Goal: Task Accomplishment & Management: Manage account settings

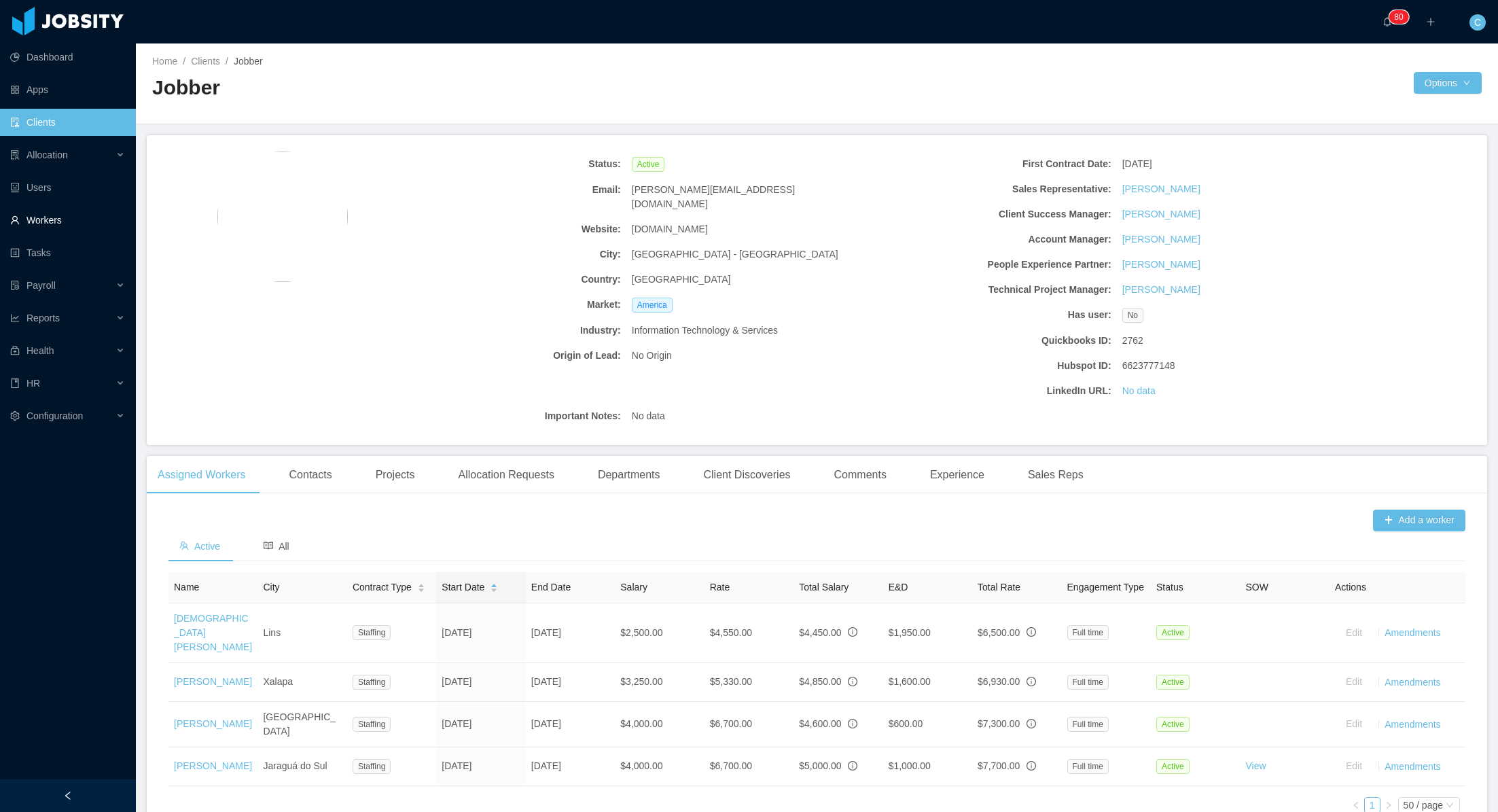
click at [65, 221] on link "Workers" at bounding box center [67, 220] width 115 height 27
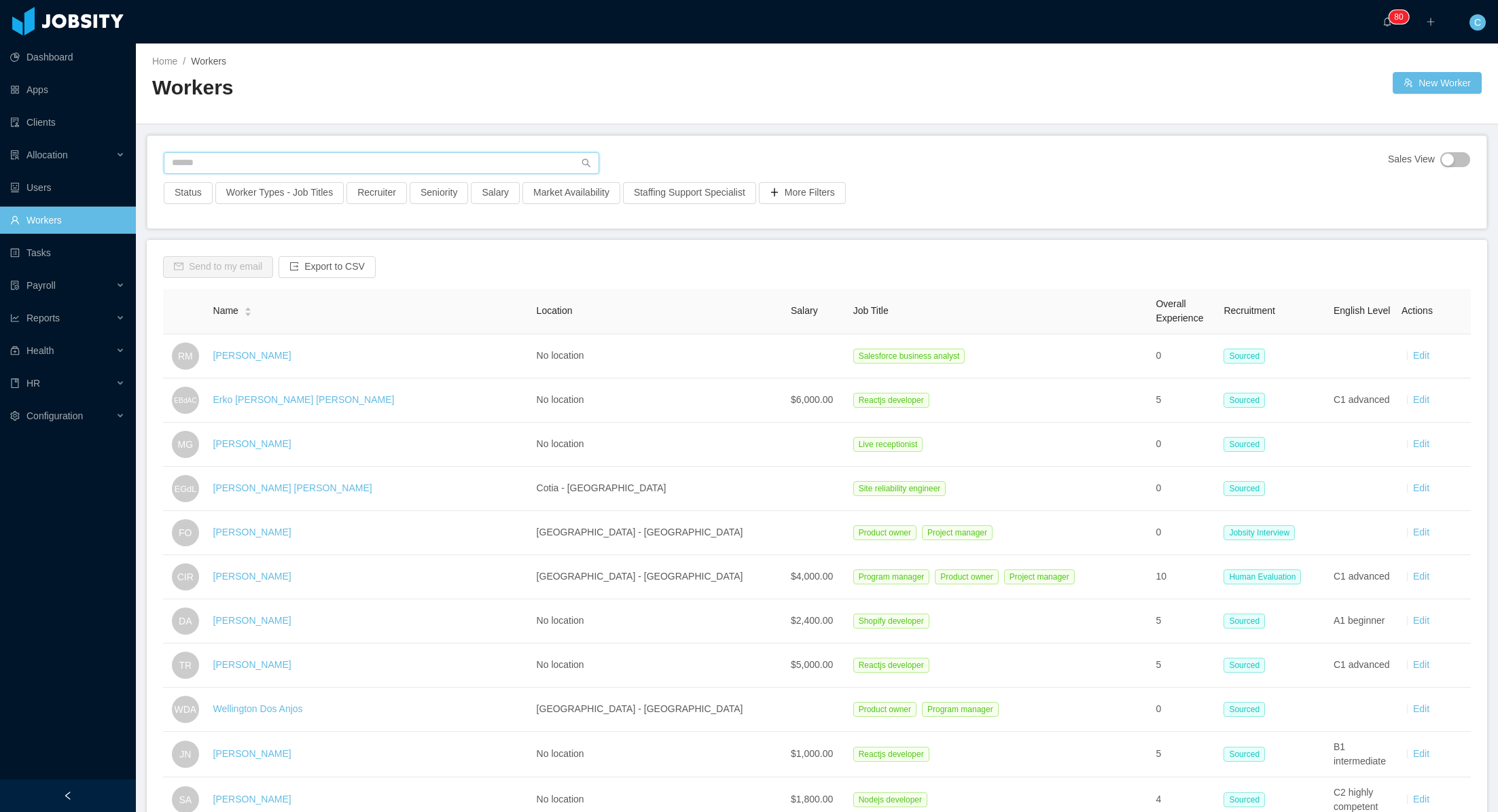
click at [329, 156] on input "text" at bounding box center [381, 162] width 435 height 22
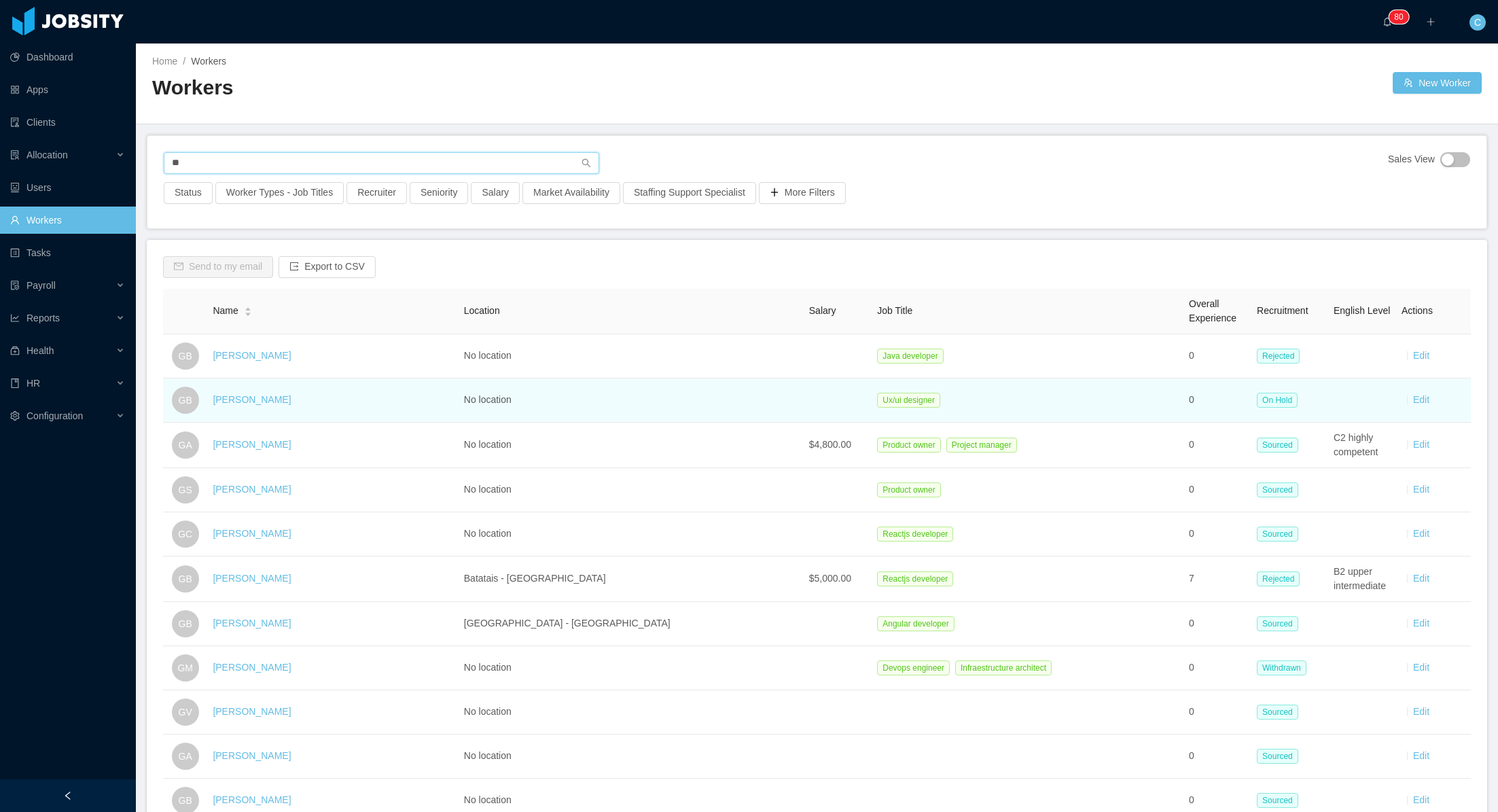
type input "*"
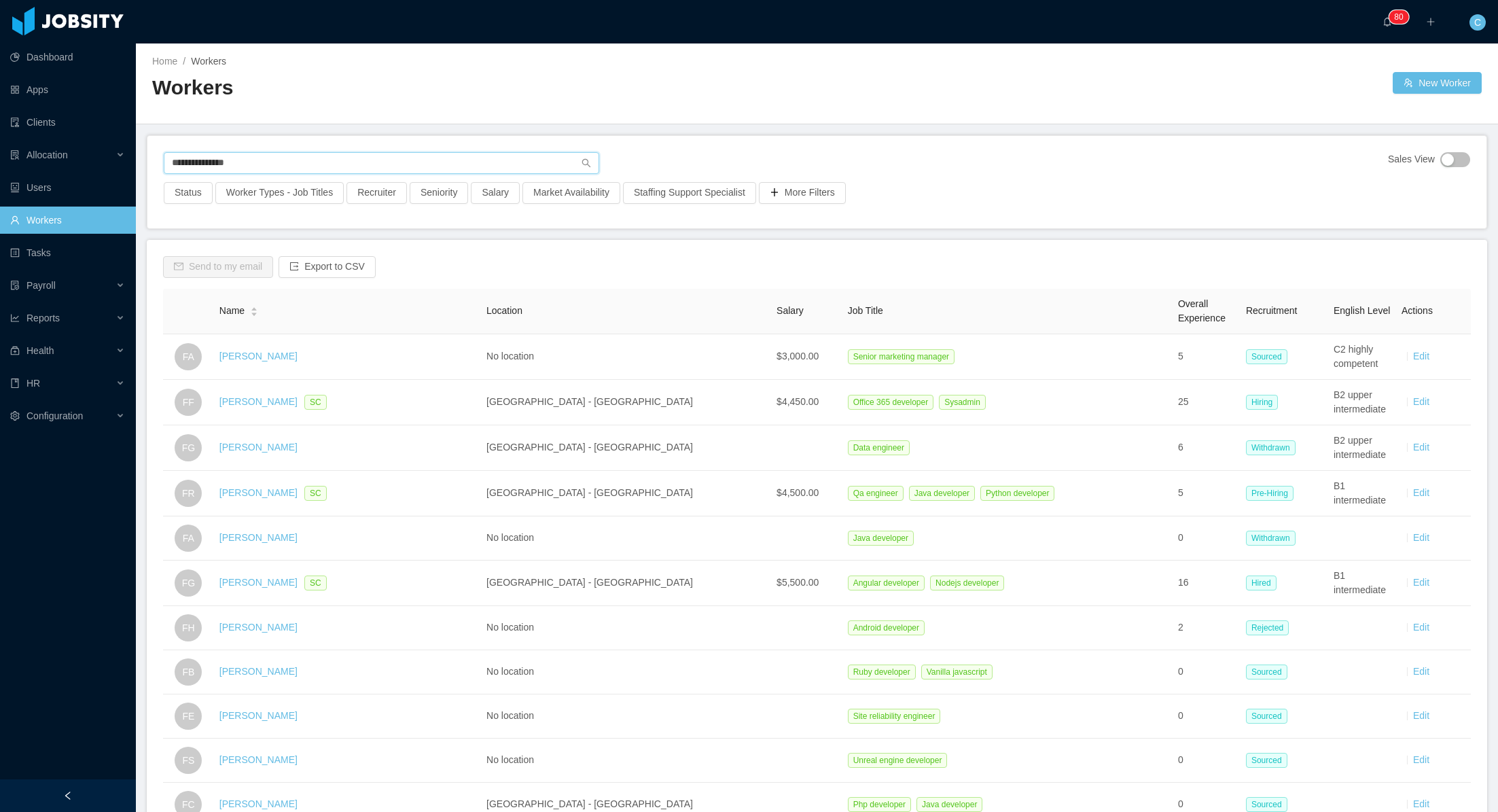
type input "**********"
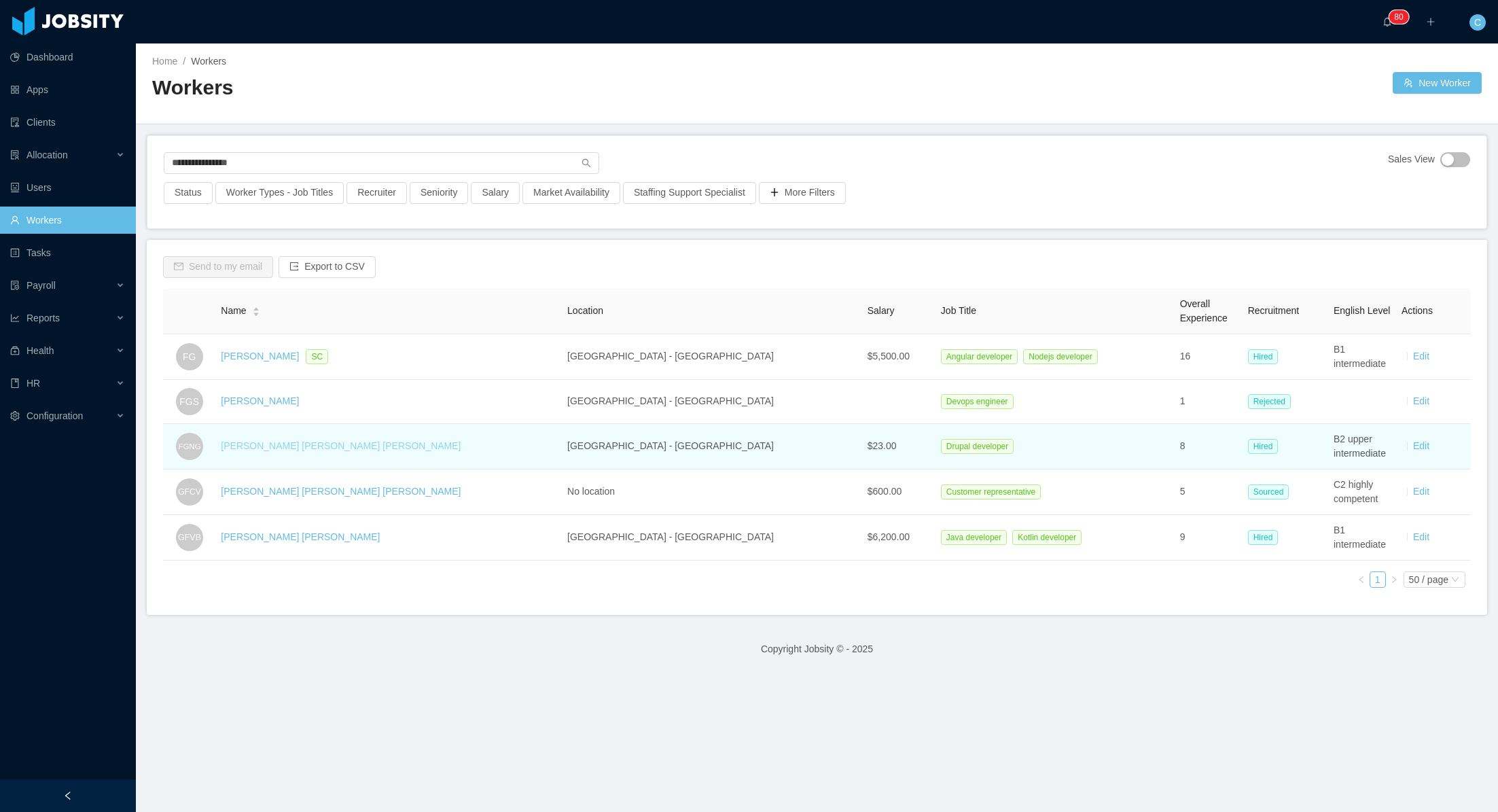
click at [279, 446] on link "[PERSON_NAME] [PERSON_NAME] [PERSON_NAME]" at bounding box center [340, 446] width 239 height 11
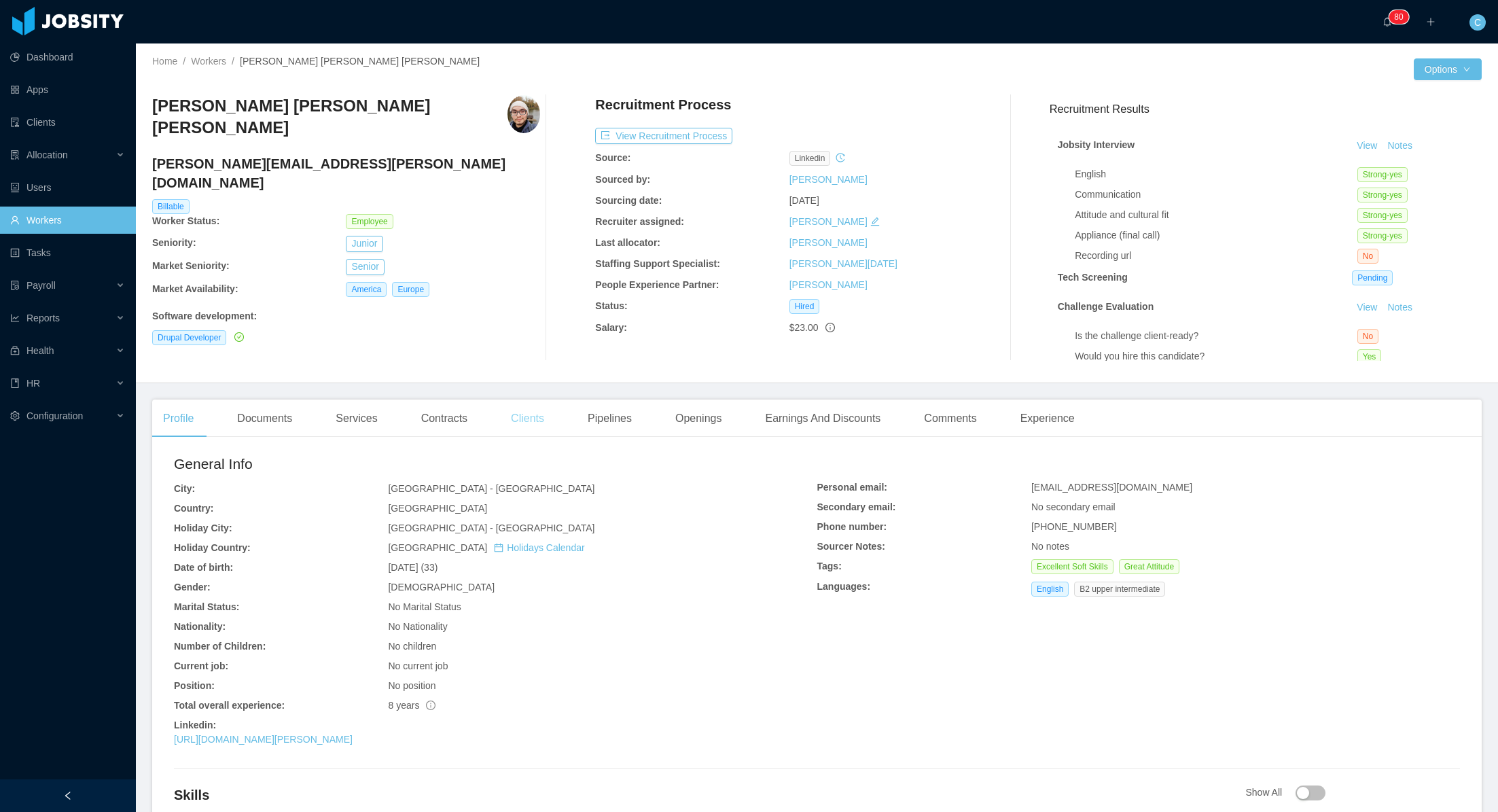
click at [530, 420] on div "Clients" at bounding box center [527, 418] width 55 height 38
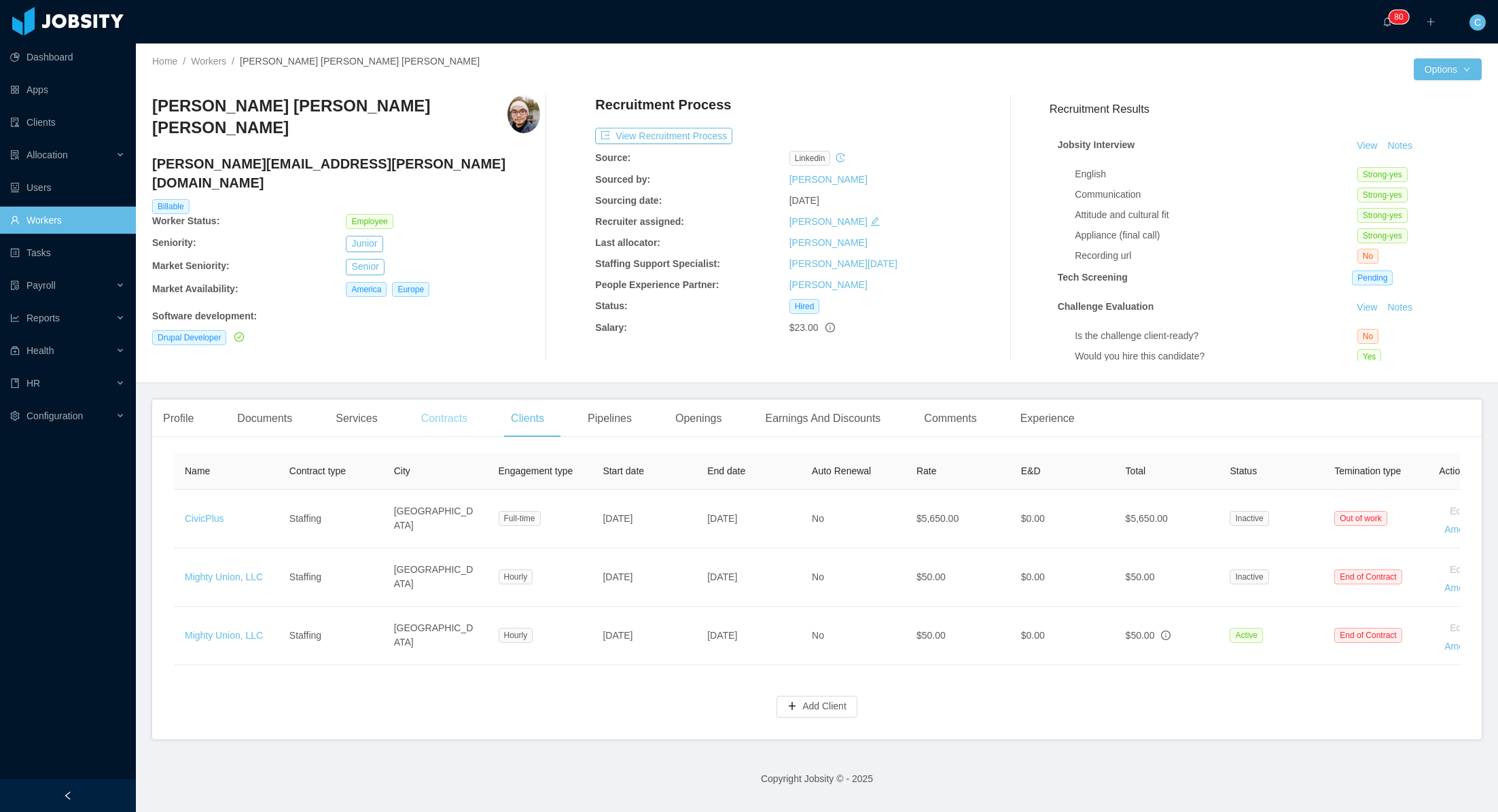
click at [445, 421] on div "Contracts" at bounding box center [444, 418] width 68 height 38
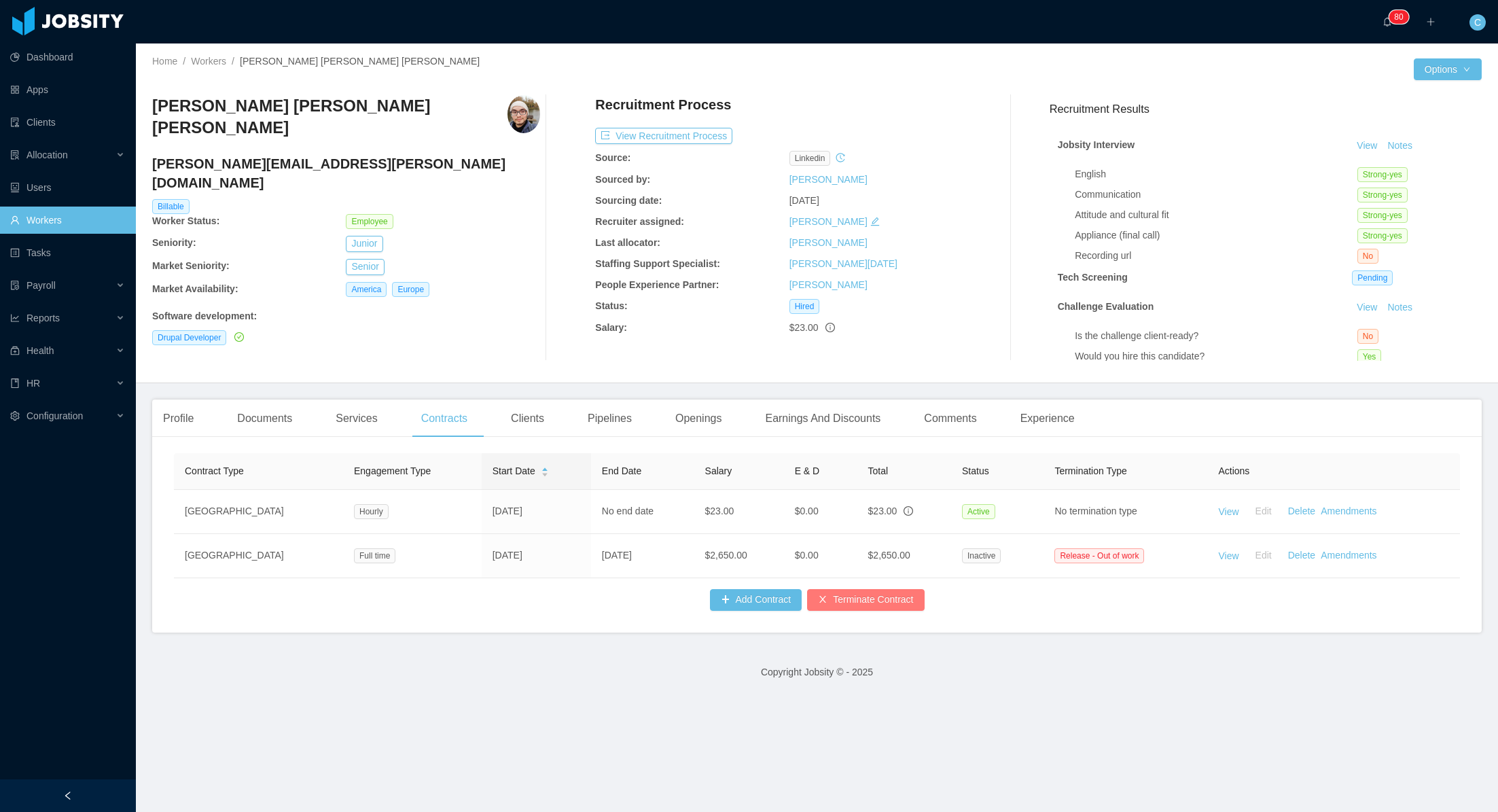
click at [872, 602] on button "Terminate Contract" at bounding box center [865, 600] width 117 height 22
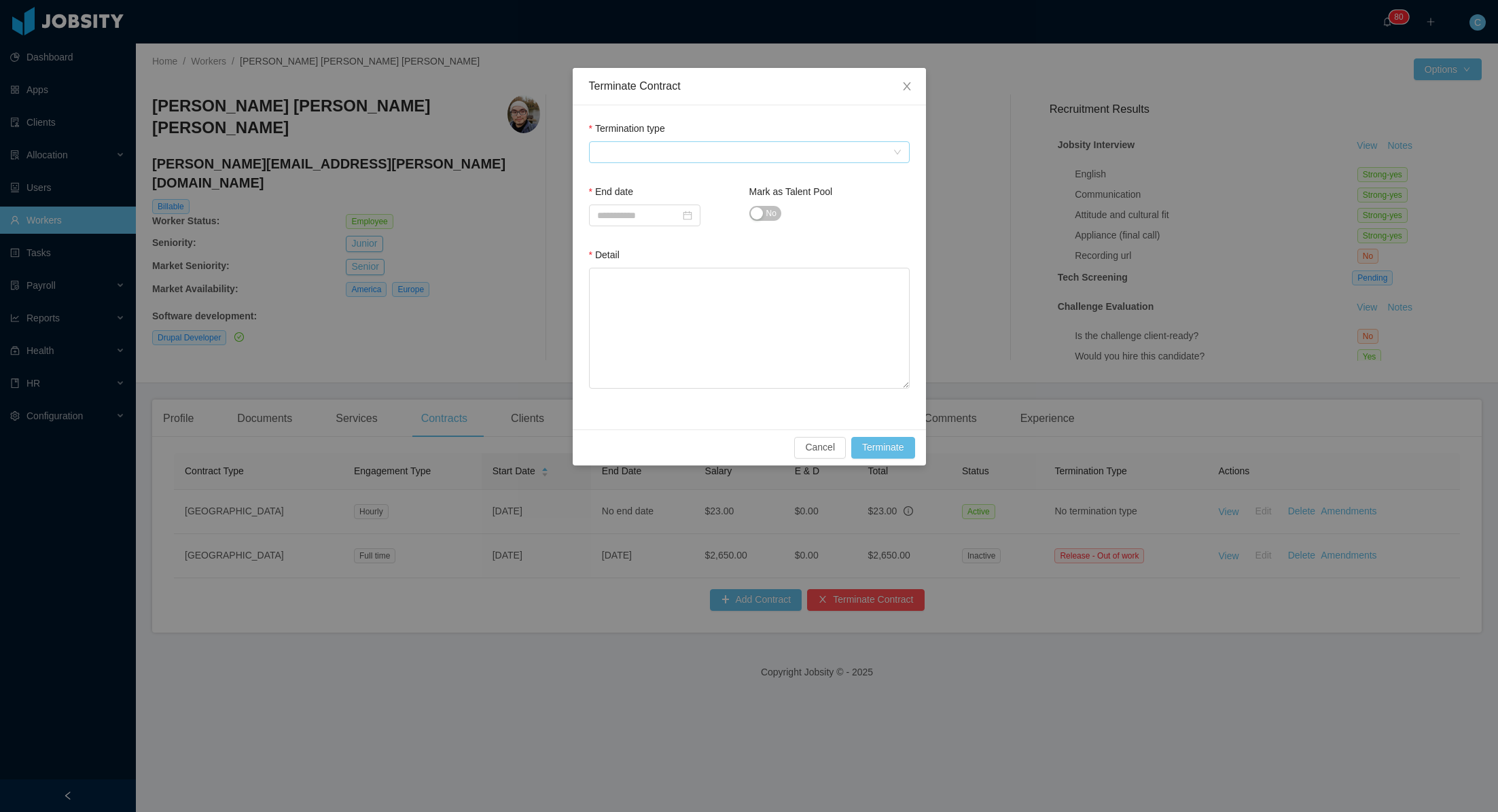
click at [632, 150] on span at bounding box center [745, 152] width 295 height 20
click at [900, 85] on span "Close" at bounding box center [907, 87] width 38 height 38
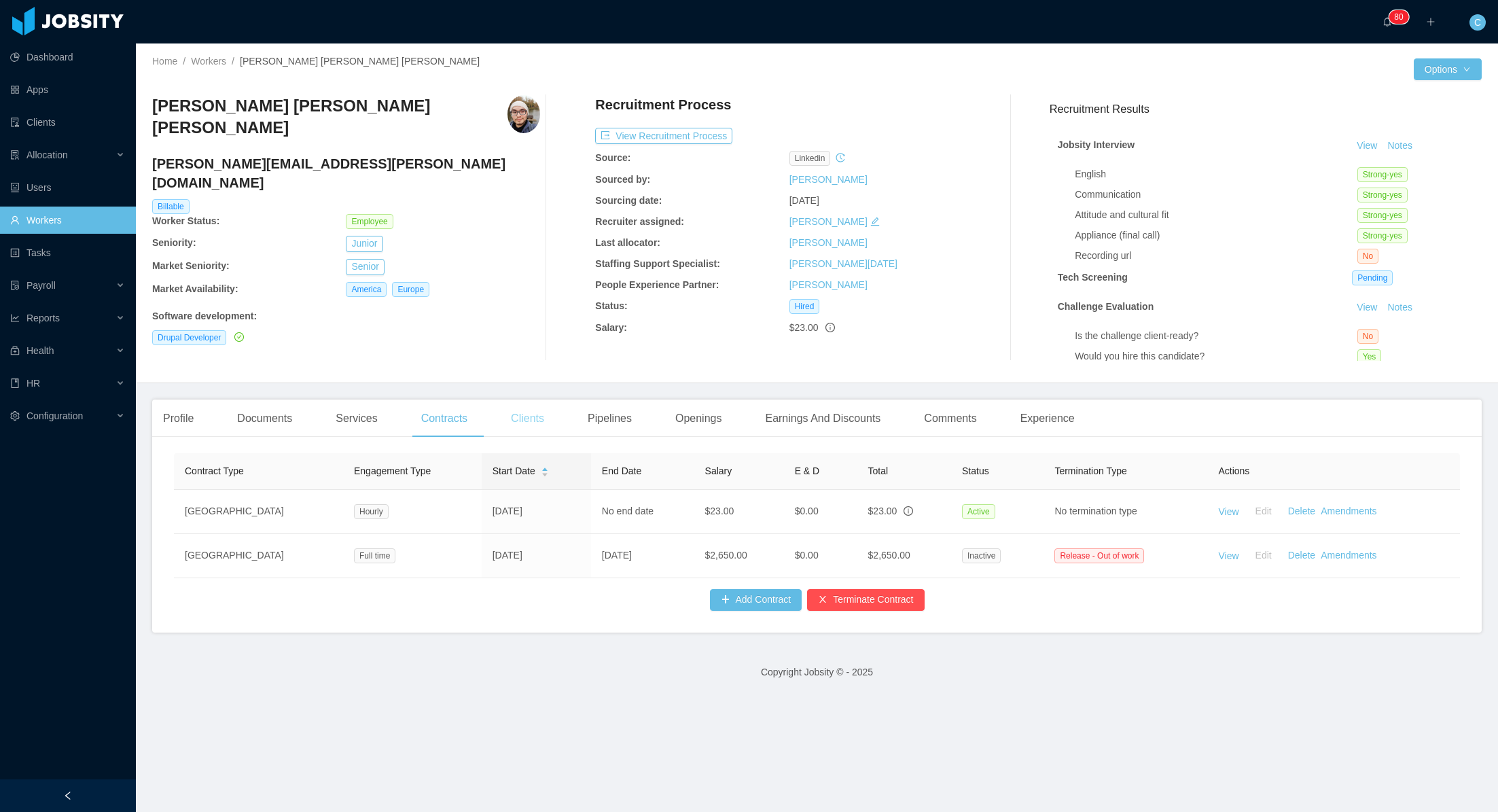
click at [540, 415] on div "Clients" at bounding box center [527, 418] width 55 height 38
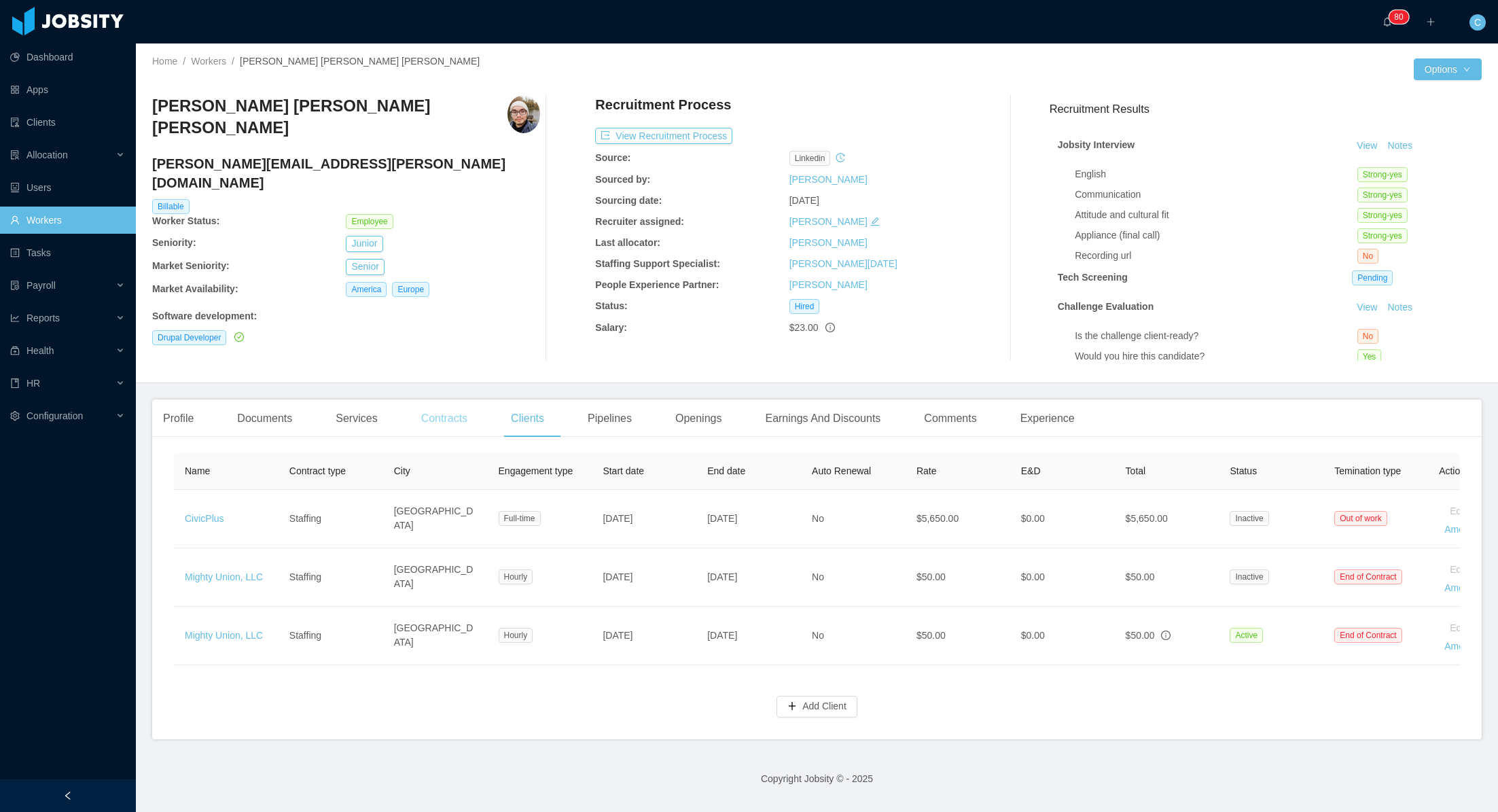
click at [435, 418] on div "Contracts" at bounding box center [444, 418] width 68 height 38
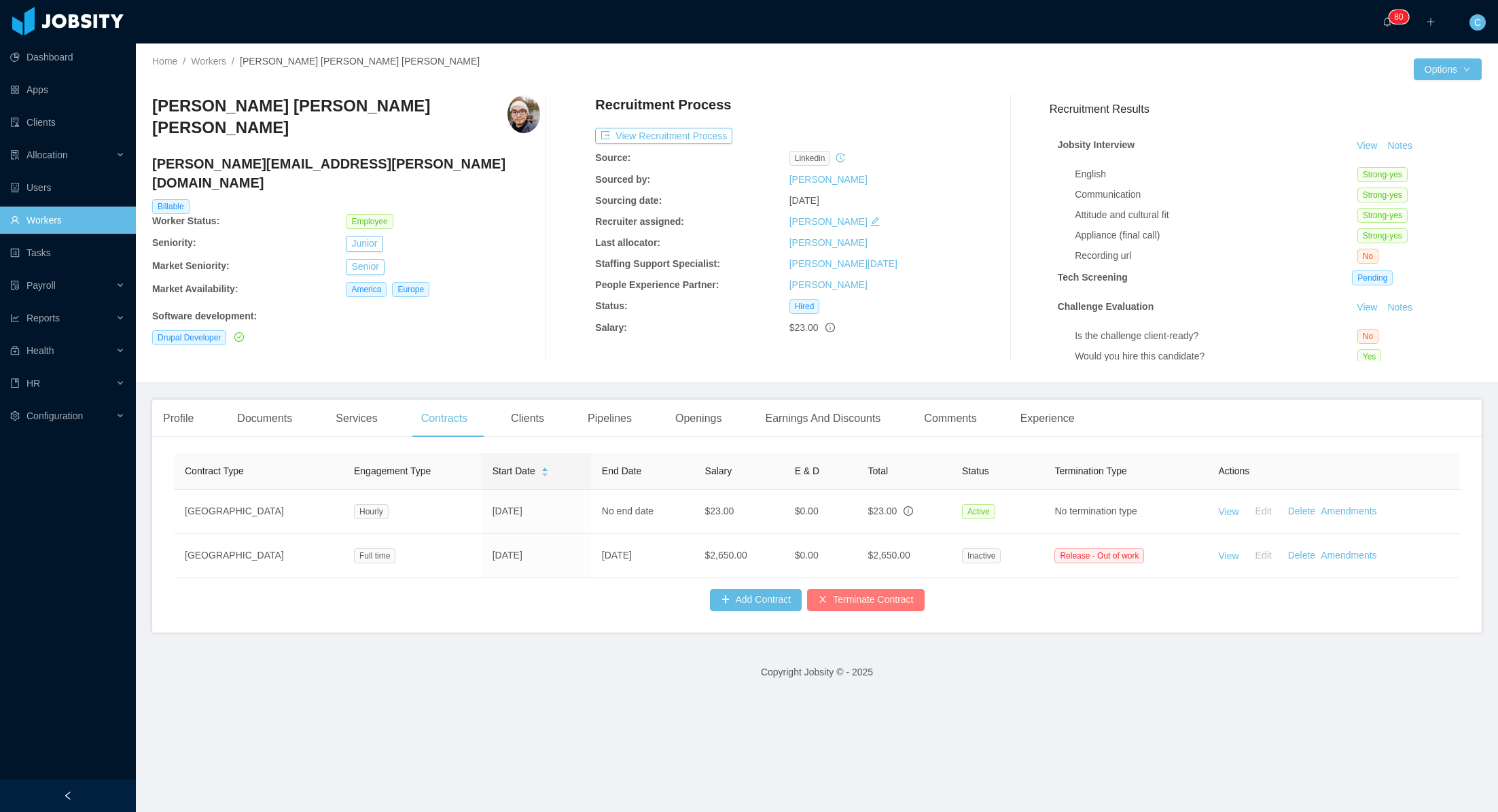
click at [873, 597] on button "Terminate Contract" at bounding box center [865, 600] width 117 height 22
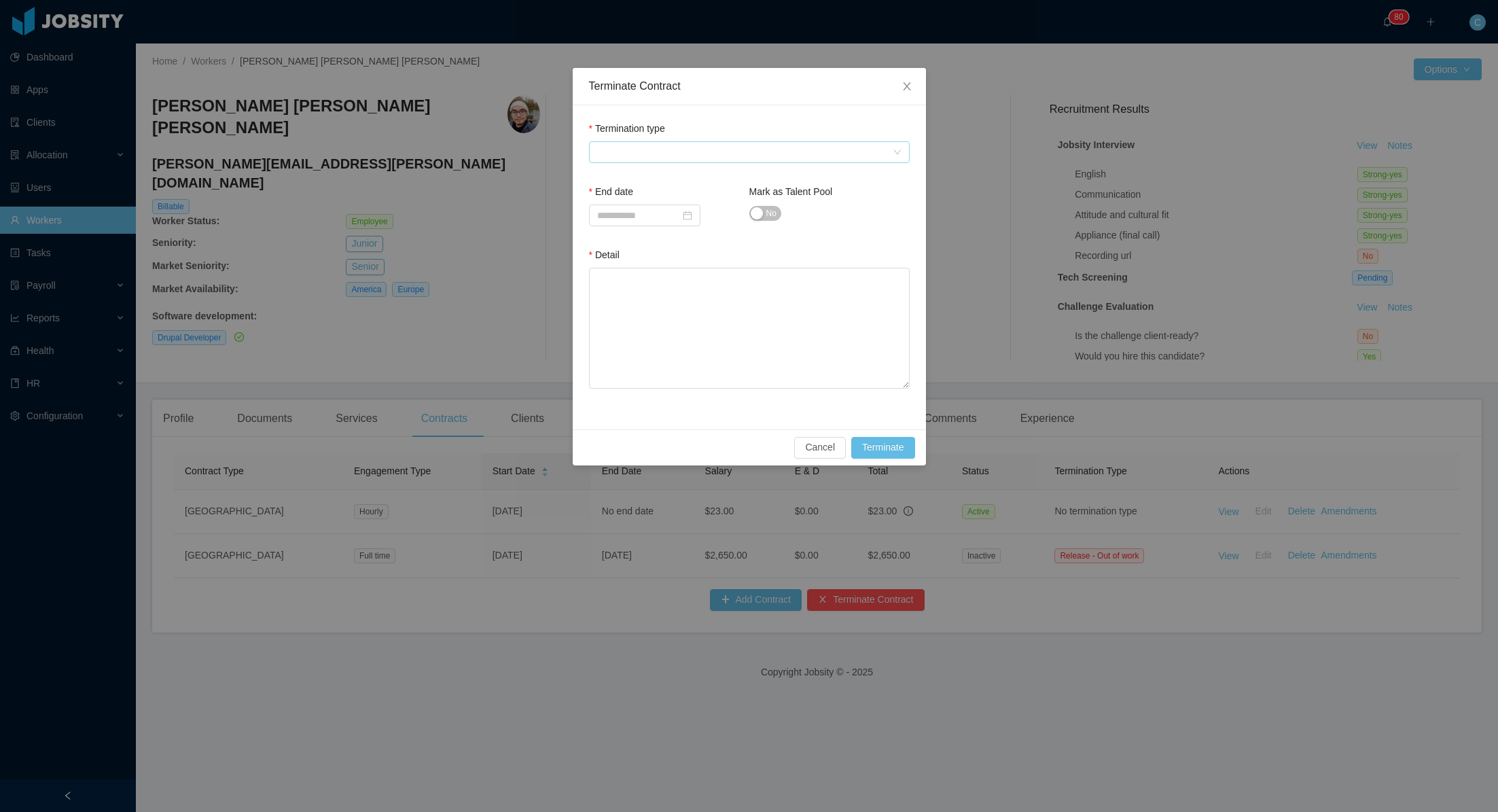
click at [629, 162] on span at bounding box center [749, 152] width 320 height 22
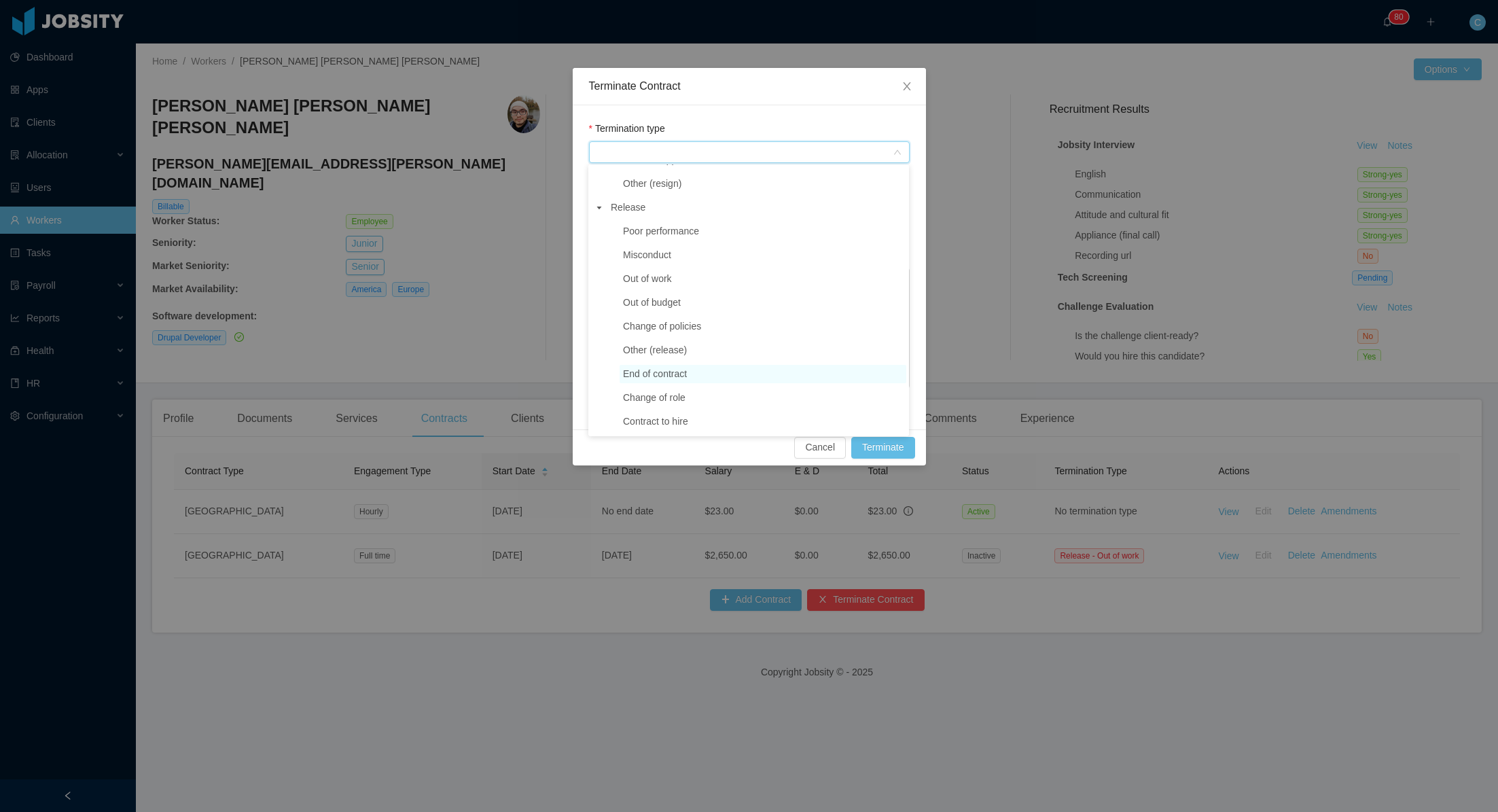
click at [650, 375] on span "End of contract" at bounding box center [655, 373] width 64 height 11
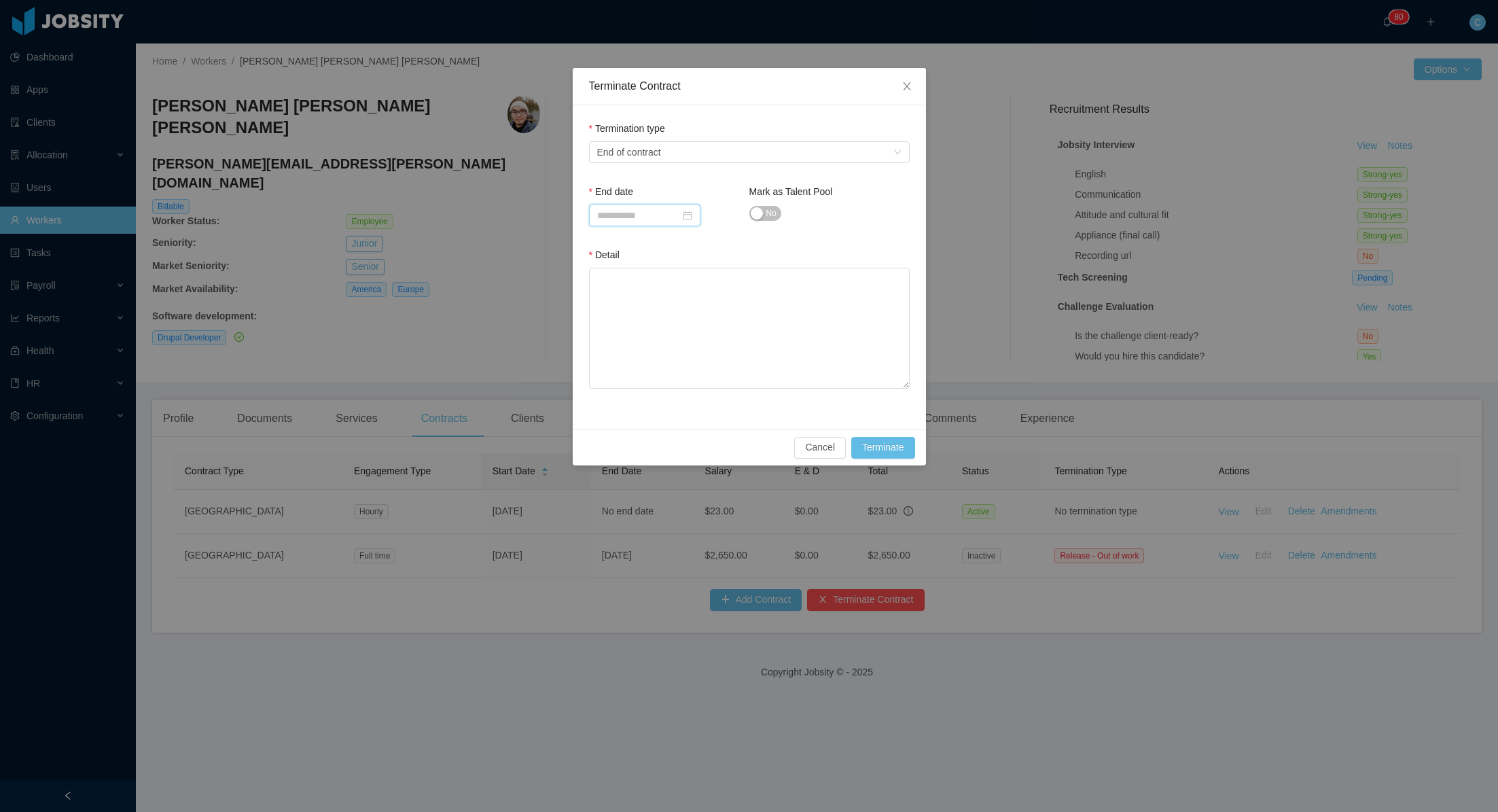
click at [644, 212] on input at bounding box center [644, 215] width 111 height 22
click at [752, 240] on link at bounding box center [752, 239] width 12 height 27
click at [755, 310] on div "8" at bounding box center [758, 309] width 17 height 17
type input "**********"
click at [756, 215] on button "No" at bounding box center [765, 214] width 32 height 15
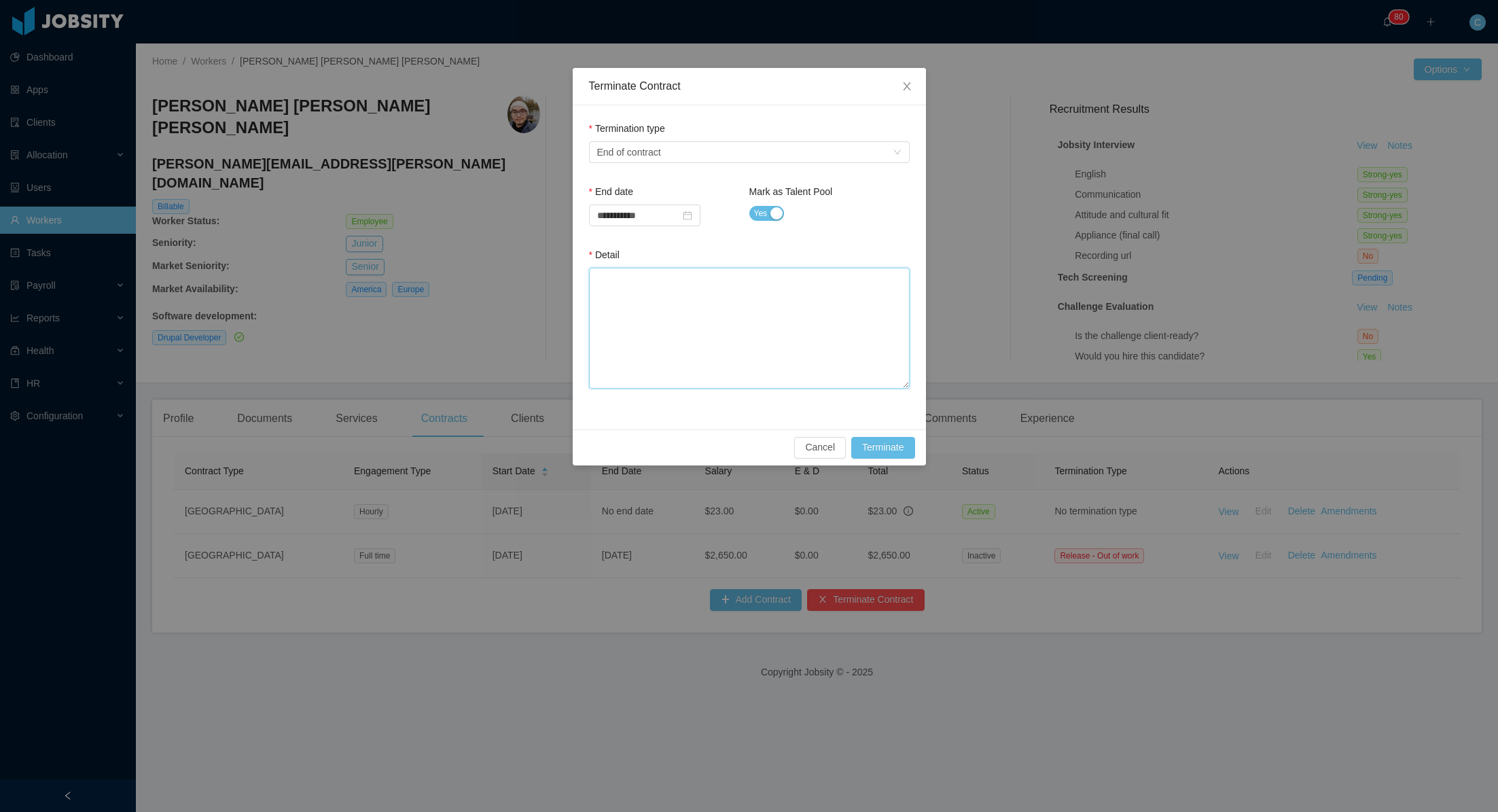
click at [655, 276] on textarea "Detail" at bounding box center [749, 328] width 320 height 121
paste textarea "**********"
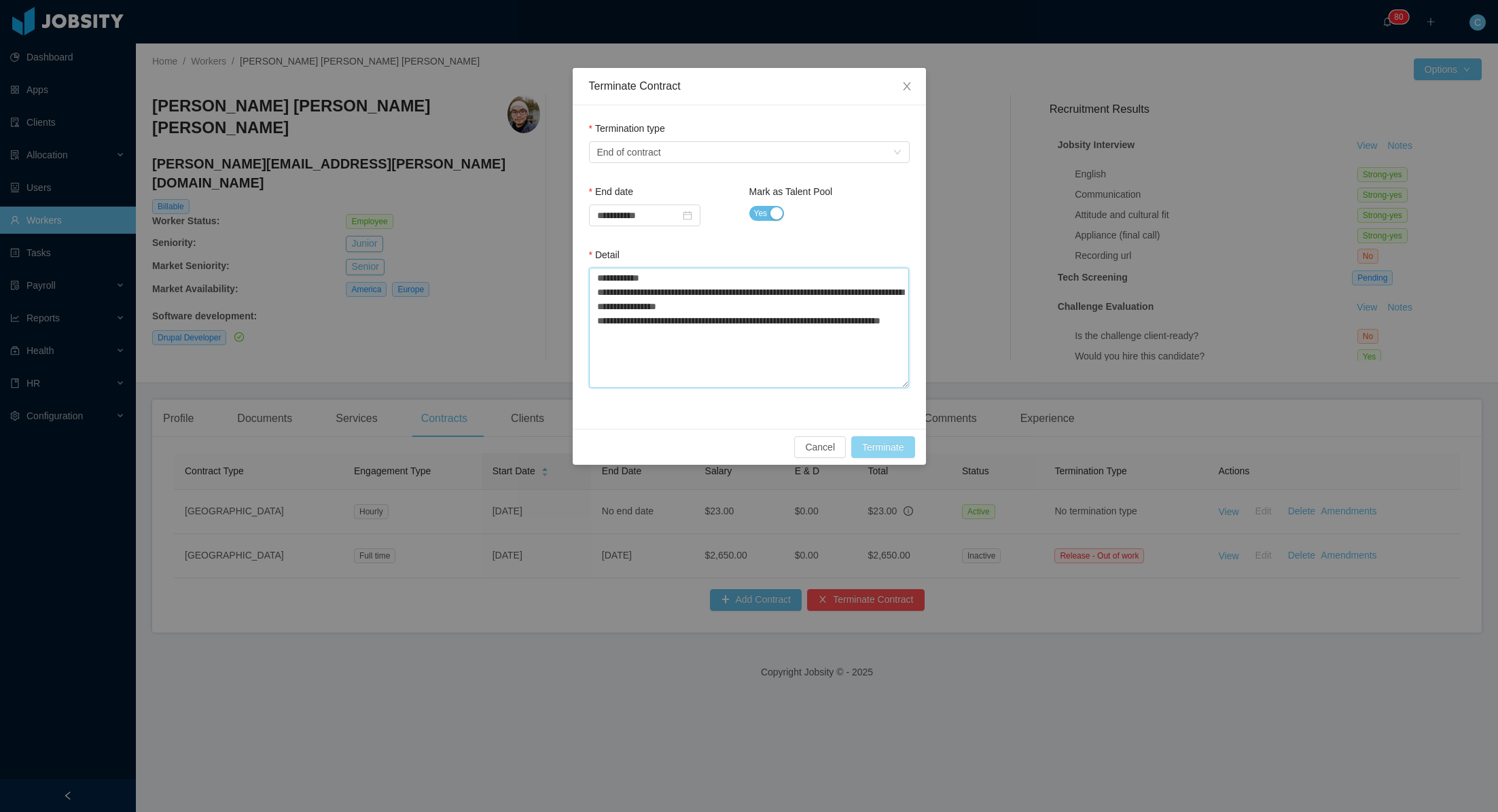
type textarea "**********"
click at [897, 448] on button "Terminate" at bounding box center [883, 446] width 63 height 22
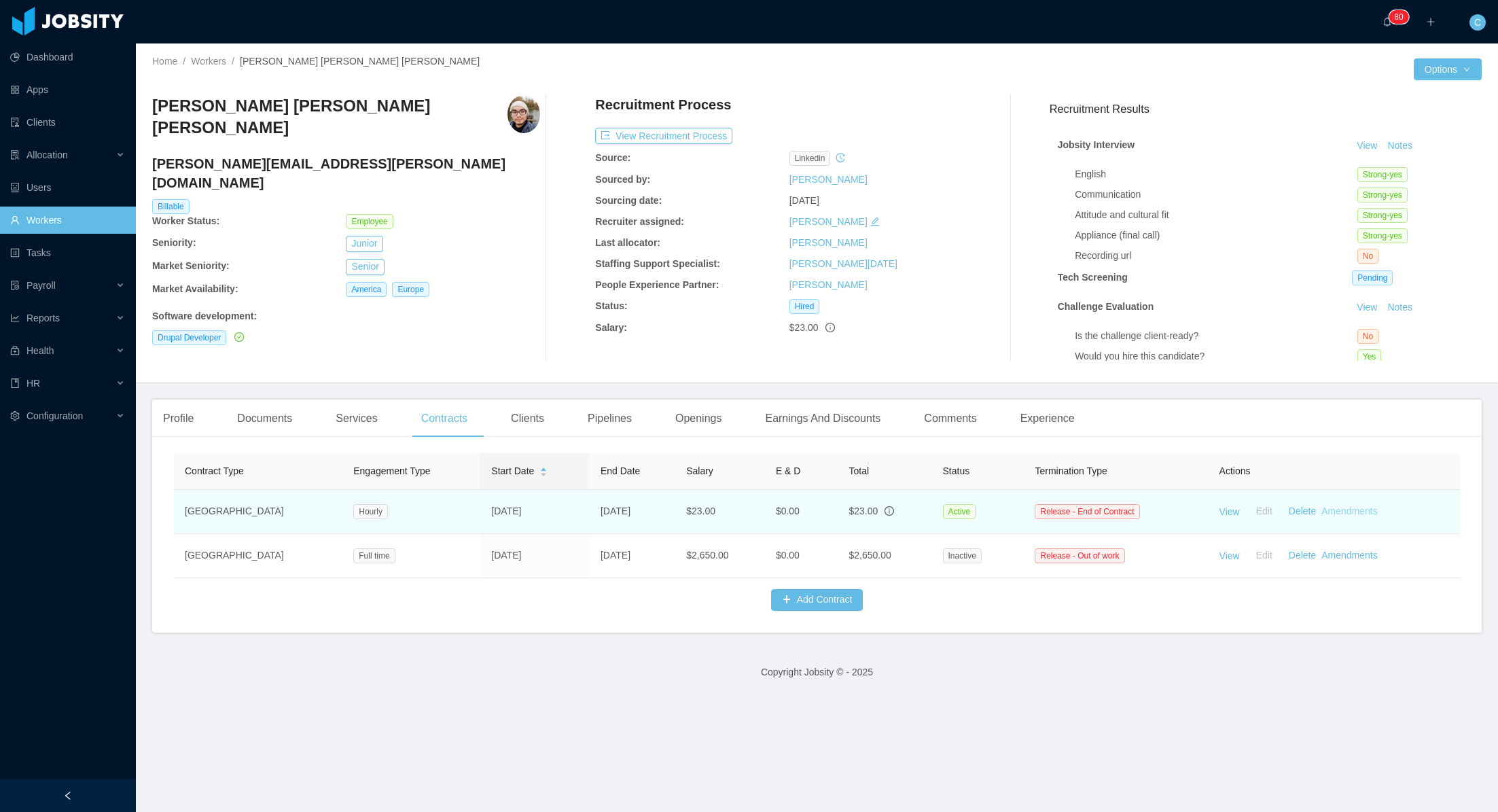
click at [1354, 512] on link "Amendments" at bounding box center [1349, 511] width 56 height 11
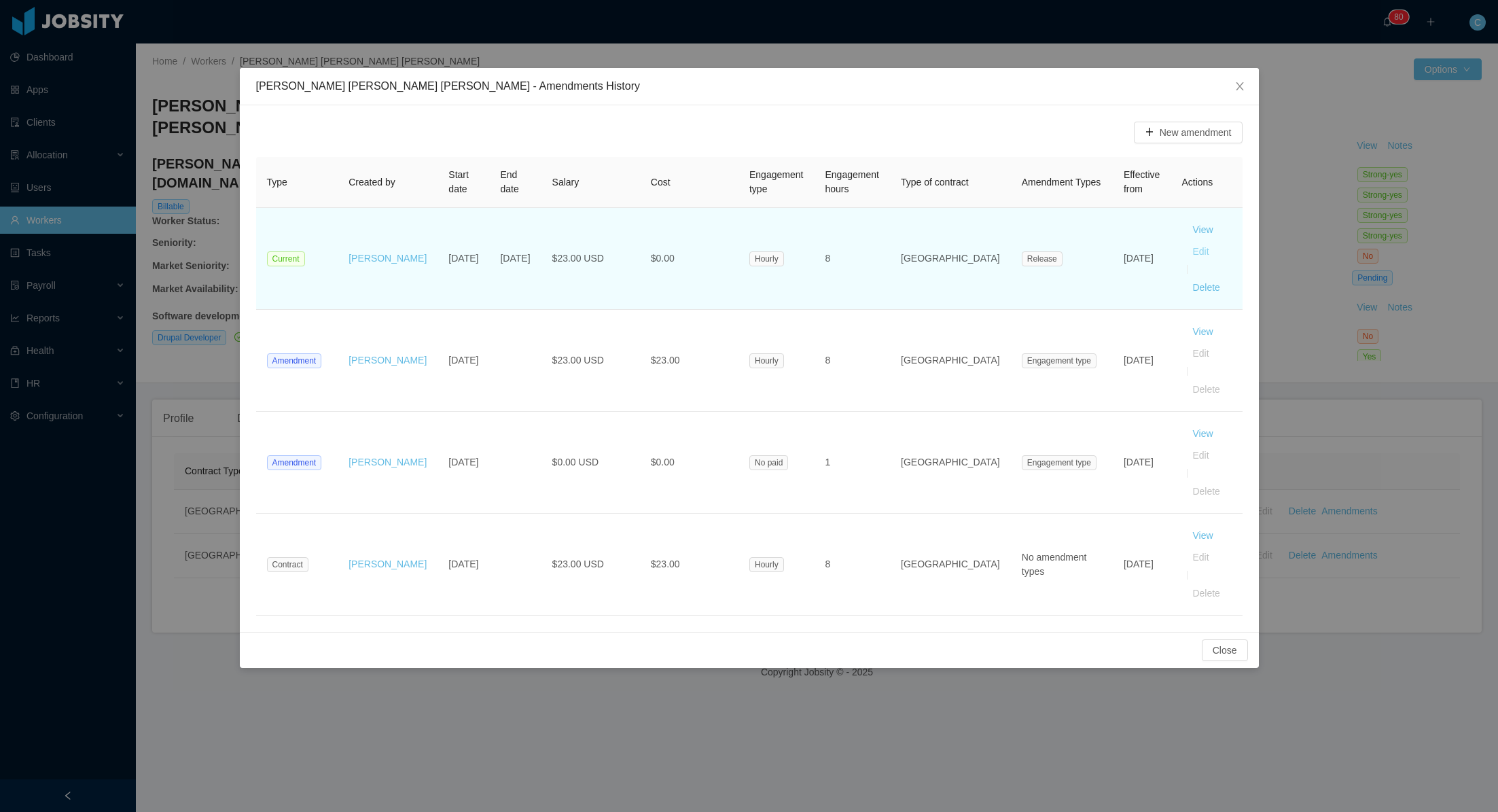
click at [1181, 252] on button "Edit" at bounding box center [1200, 251] width 38 height 22
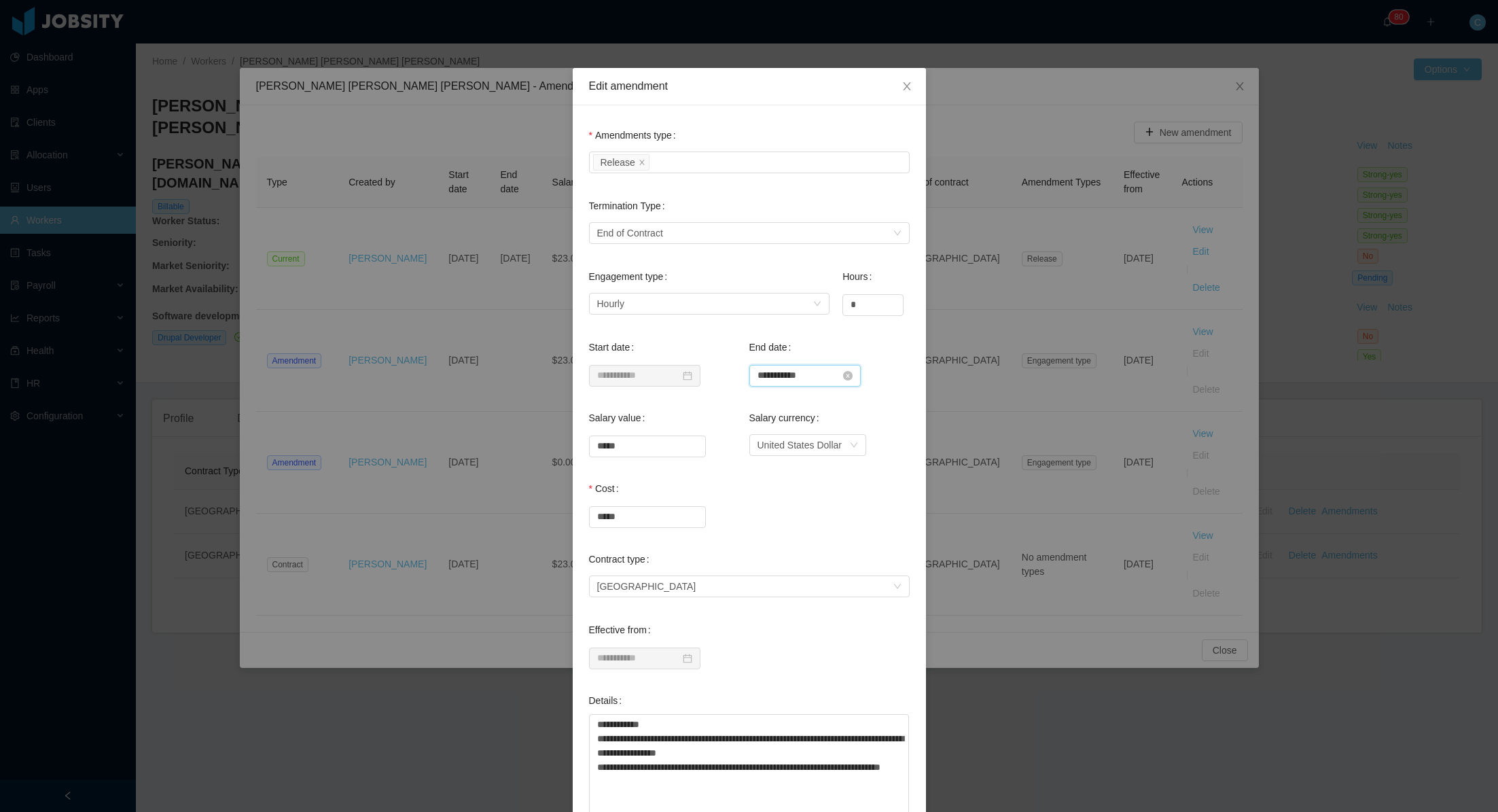
click at [828, 380] on input "**********" at bounding box center [805, 375] width 111 height 22
click at [892, 469] on div "7" at bounding box center [894, 468] width 17 height 17
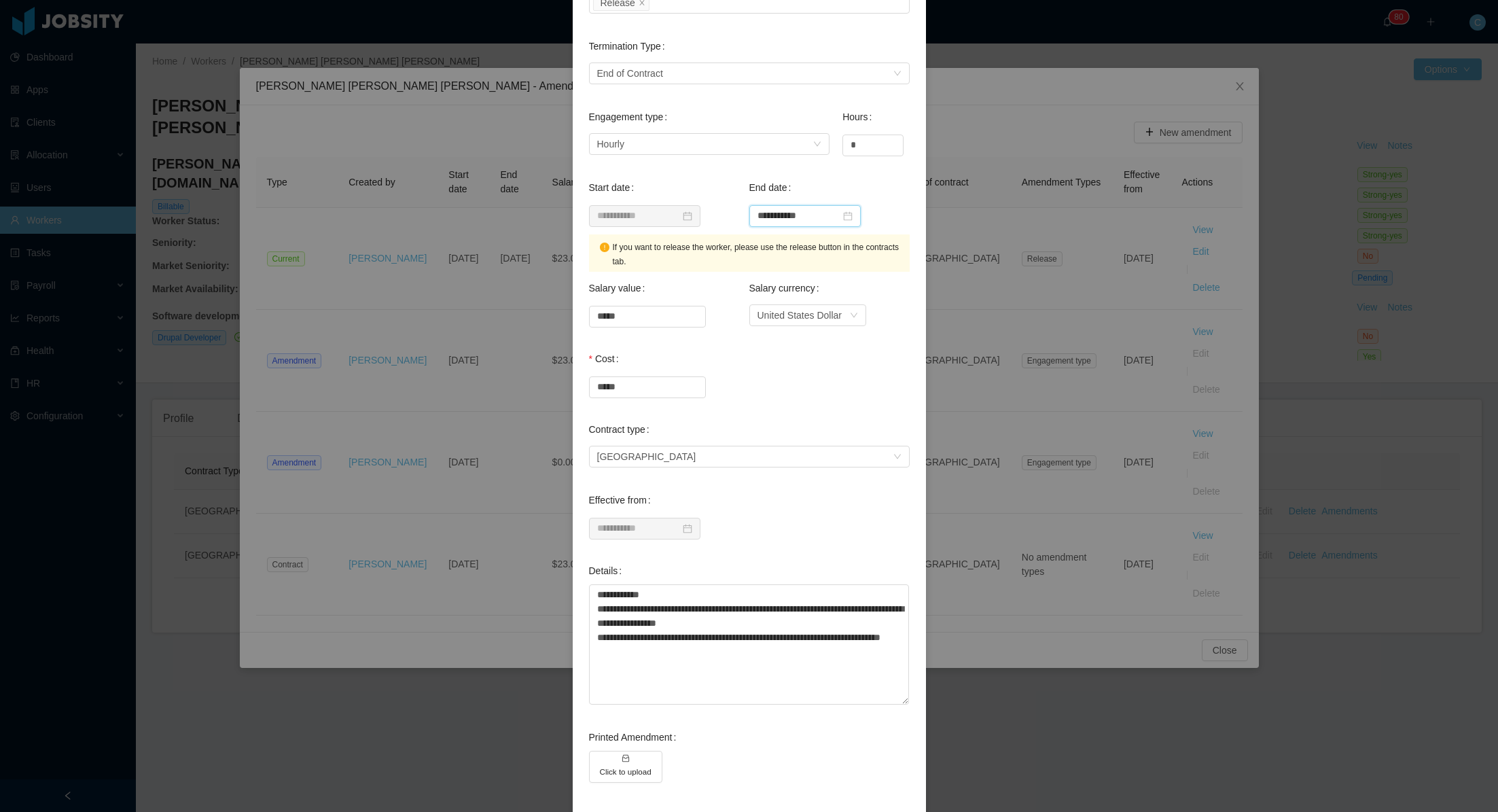
scroll to position [216, 0]
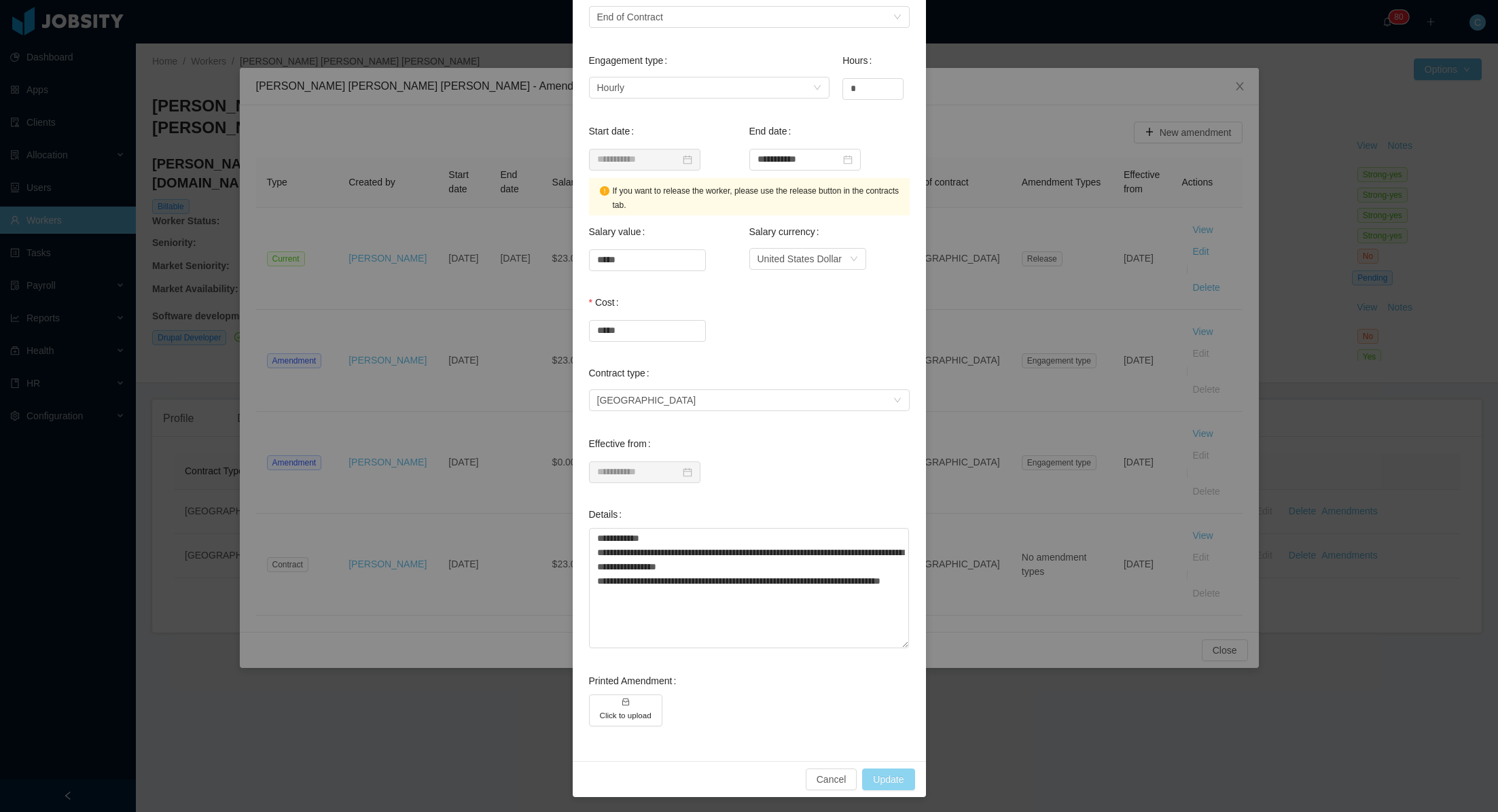
click at [887, 779] on button "Update" at bounding box center [888, 779] width 52 height 22
type input "**********"
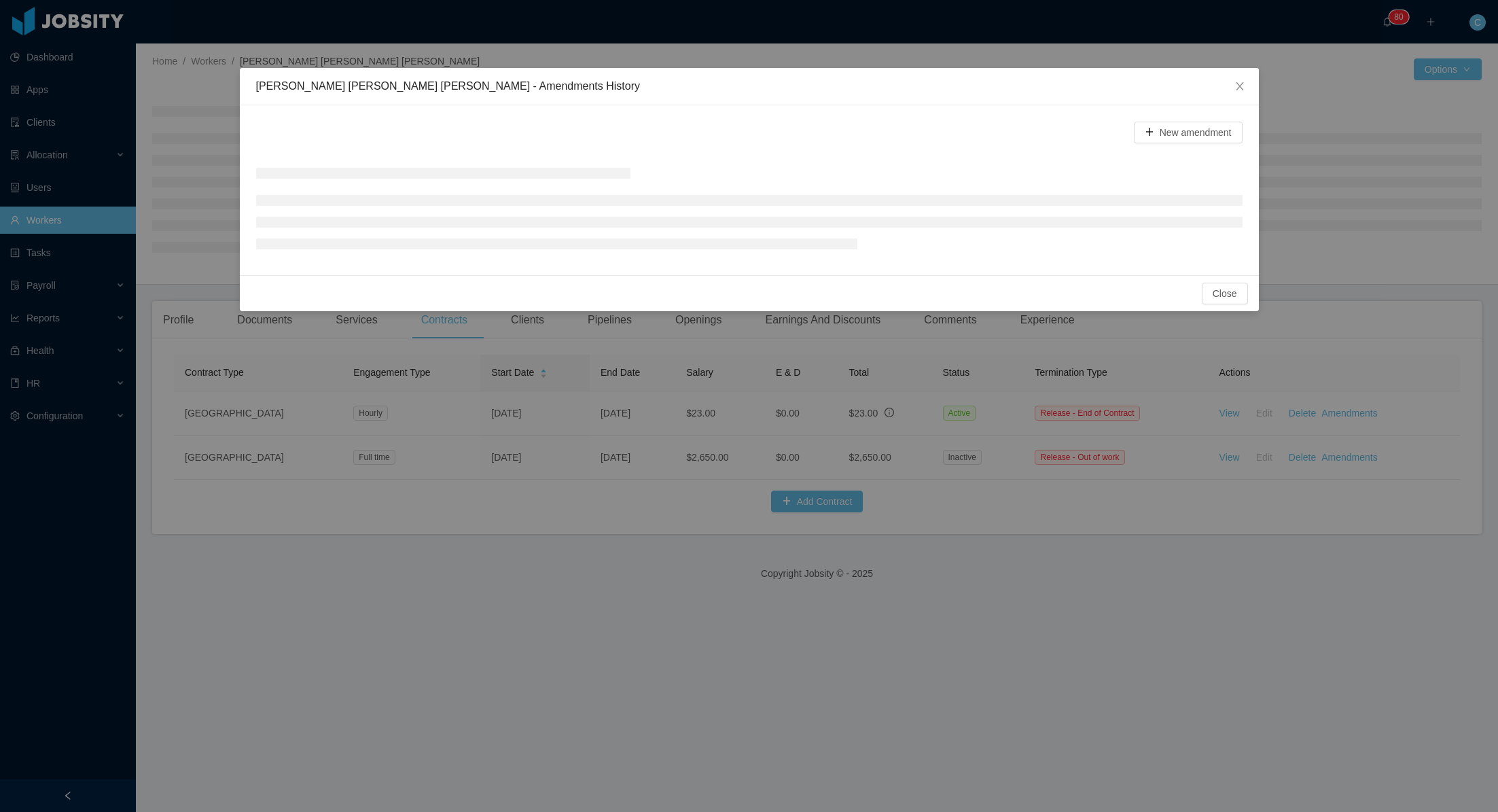
scroll to position [0, 0]
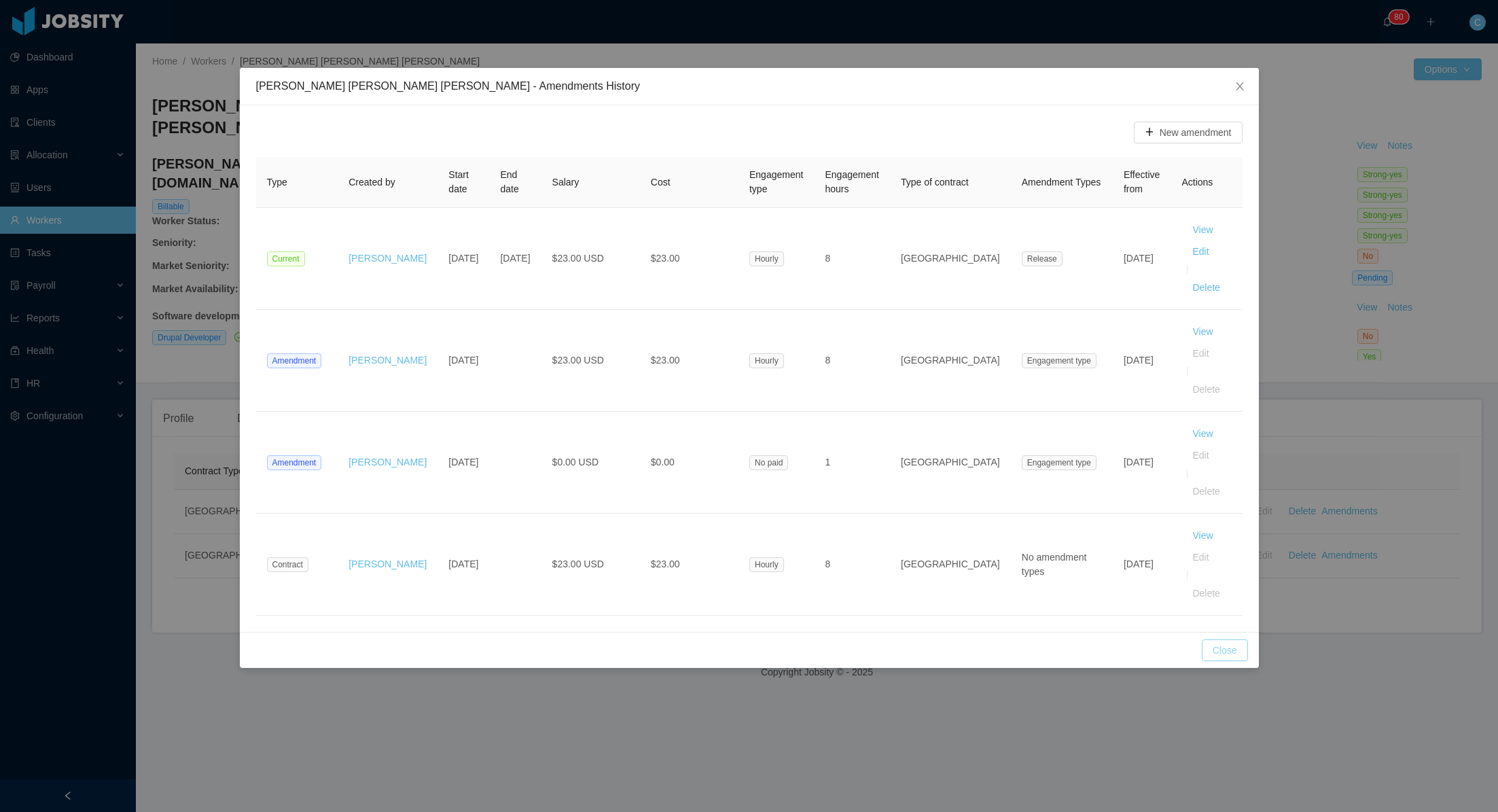
click at [1225, 639] on button "Close" at bounding box center [1225, 650] width 46 height 22
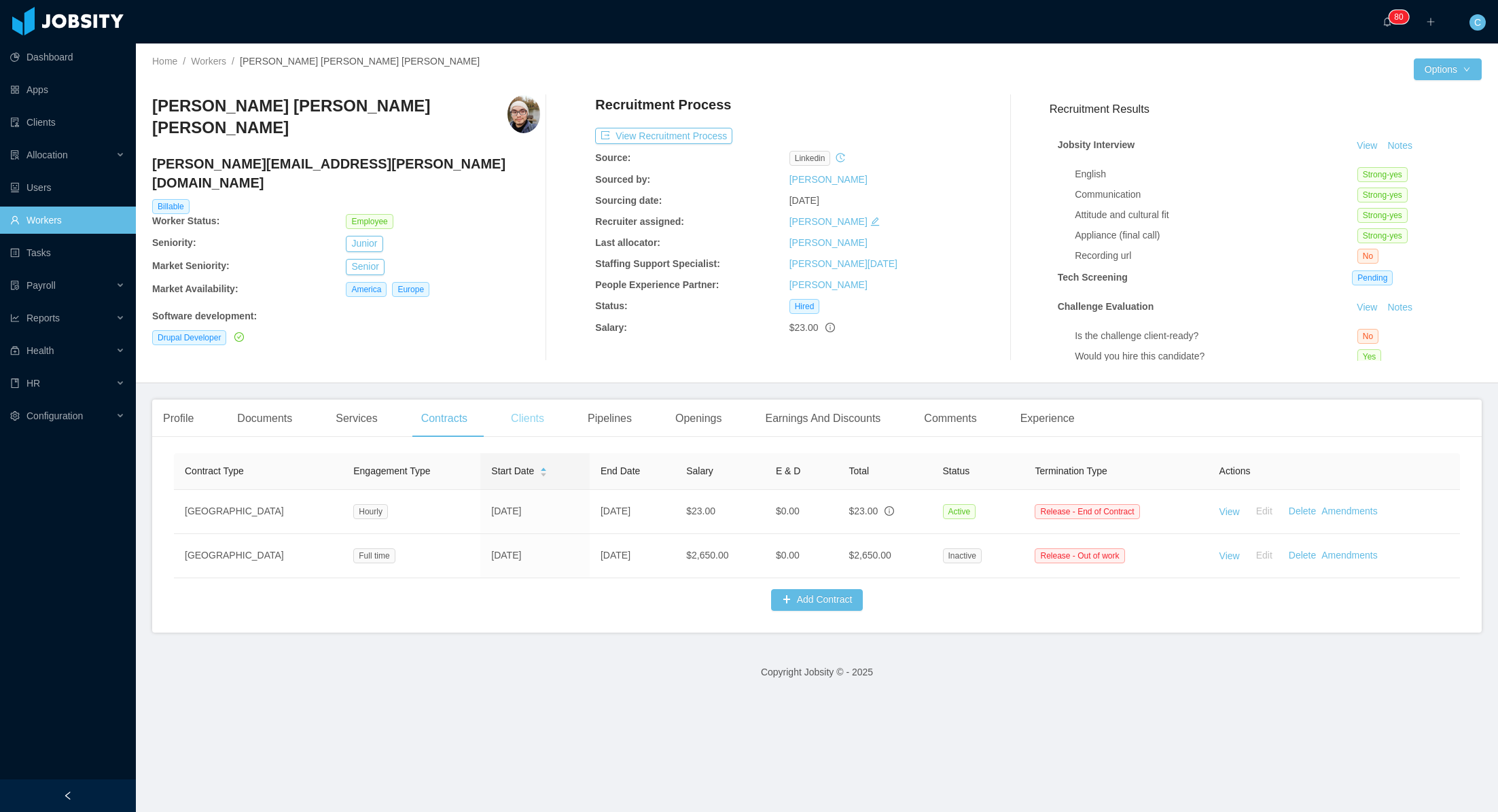
click at [539, 420] on div "Clients" at bounding box center [527, 418] width 55 height 38
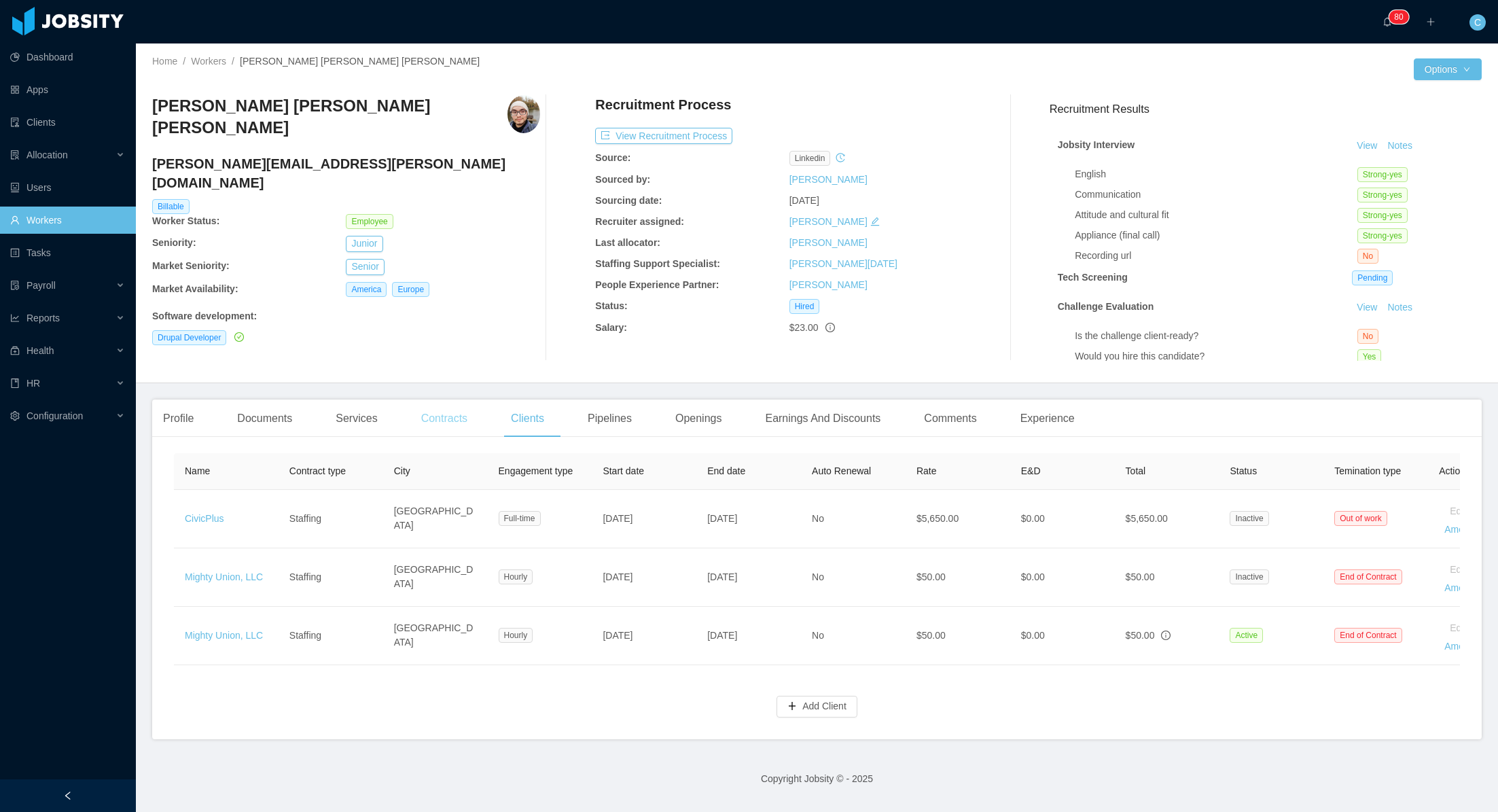
click at [443, 415] on div "Contracts" at bounding box center [444, 418] width 68 height 38
